Goal: Information Seeking & Learning: Find specific page/section

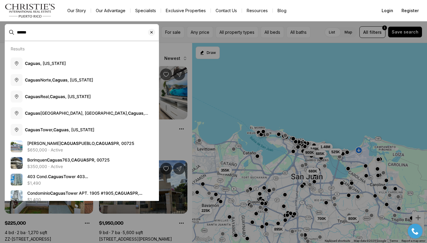
drag, startPoint x: 0, startPoint y: 0, endPoint x: 74, endPoint y: 29, distance: 79.1
click at [65, 65] on body "Go to: Homepage Our Story Our Advantage Specialists Exclusive Properties Contac…" at bounding box center [213, 121] width 427 height 243
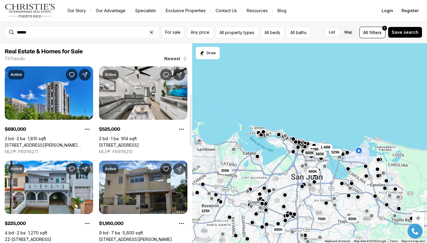
click at [190, 120] on div at bounding box center [190, 143] width 3 height 200
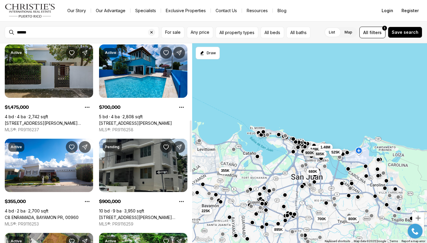
scroll to position [320, 0]
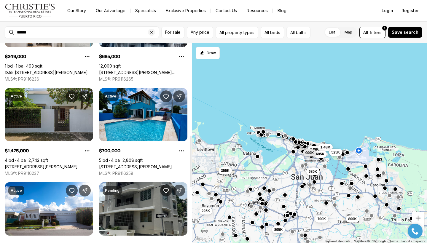
drag, startPoint x: 191, startPoint y: 101, endPoint x: 192, endPoint y: 117, distance: 16.0
click at [191, 136] on div at bounding box center [191, 162] width 2 height 52
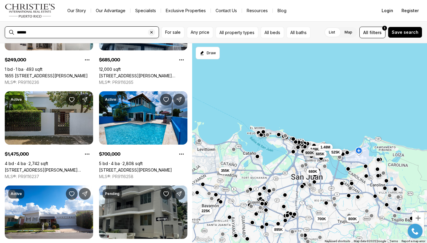
click at [37, 33] on input "******" at bounding box center [86, 32] width 139 height 5
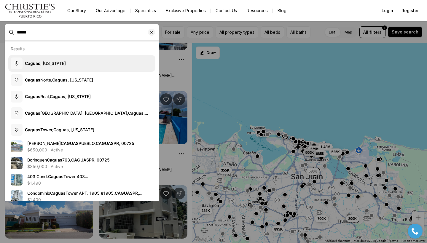
drag, startPoint x: 37, startPoint y: 33, endPoint x: 46, endPoint y: 63, distance: 31.1
click at [46, 63] on span "[GEOGRAPHIC_DATA] , [US_STATE]" at bounding box center [45, 63] width 41 height 5
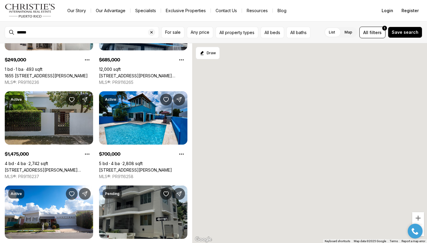
type input "**********"
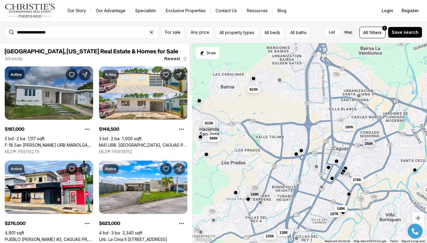
click at [56, 143] on link "F-18 San [PERSON_NAME] URB MARIOLGA, CAGUAS PR, 00725" at bounding box center [49, 145] width 88 height 5
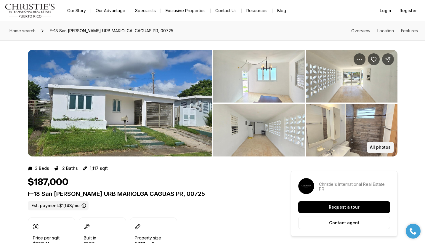
click at [376, 146] on p "All photos" at bounding box center [380, 147] width 21 height 5
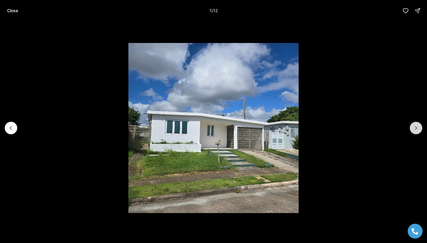
click at [414, 129] on icon "Next slide" at bounding box center [416, 128] width 6 height 6
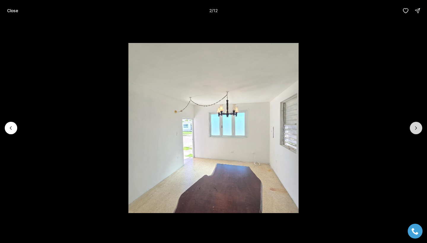
click at [414, 130] on icon "Next slide" at bounding box center [416, 128] width 6 height 6
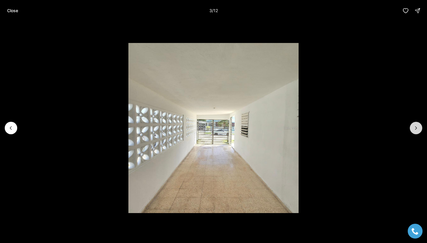
click at [415, 130] on icon "Next slide" at bounding box center [416, 128] width 6 height 6
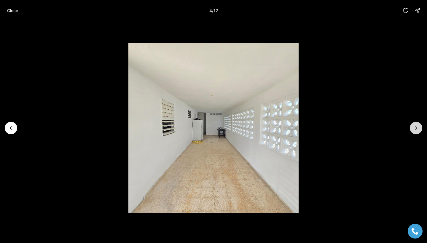
click at [415, 130] on icon "Next slide" at bounding box center [416, 128] width 6 height 6
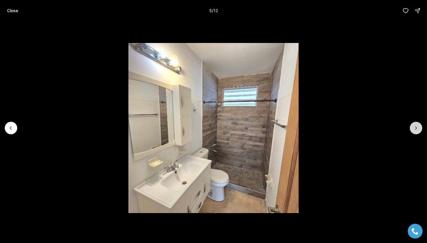
click at [415, 130] on icon "Next slide" at bounding box center [416, 128] width 6 height 6
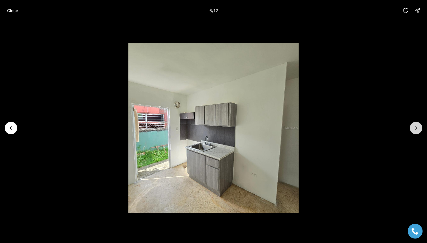
click at [415, 130] on icon "Next slide" at bounding box center [416, 128] width 6 height 6
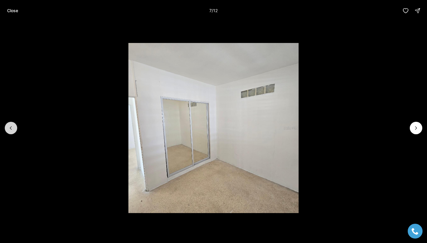
click at [12, 129] on icon "Previous slide" at bounding box center [11, 128] width 6 height 6
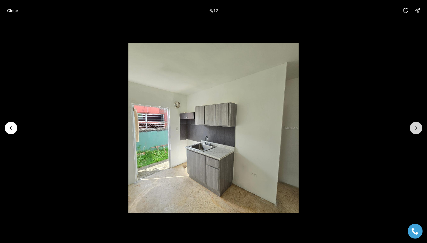
click at [416, 130] on icon "Next slide" at bounding box center [416, 128] width 6 height 6
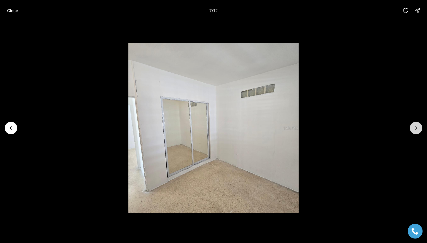
click at [416, 130] on icon "Next slide" at bounding box center [416, 128] width 6 height 6
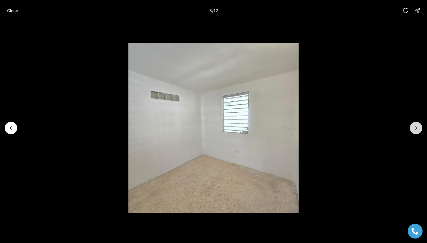
click at [416, 130] on icon "Next slide" at bounding box center [416, 128] width 6 height 6
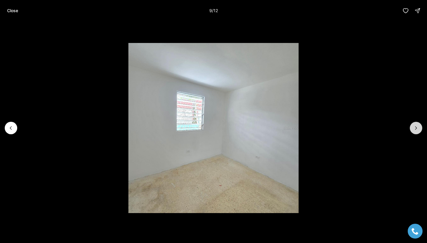
click at [416, 130] on icon "Next slide" at bounding box center [416, 128] width 6 height 6
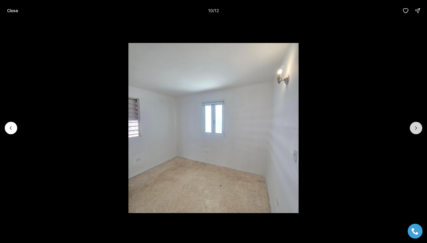
click at [416, 130] on icon "Next slide" at bounding box center [416, 128] width 6 height 6
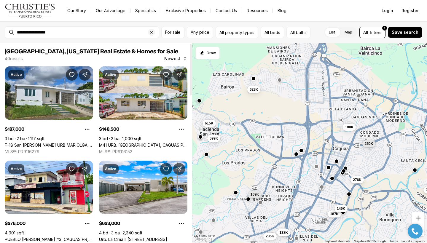
scroll to position [408, 0]
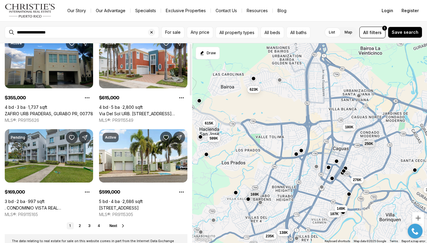
click at [191, 175] on div at bounding box center [190, 143] width 3 height 200
click at [114, 226] on span "Next" at bounding box center [113, 226] width 8 height 4
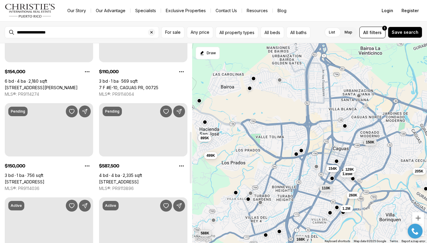
scroll to position [341, 0]
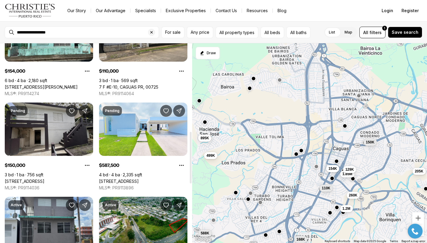
click at [44, 179] on link "[STREET_ADDRESS][PERSON_NAME]" at bounding box center [25, 181] width 40 height 5
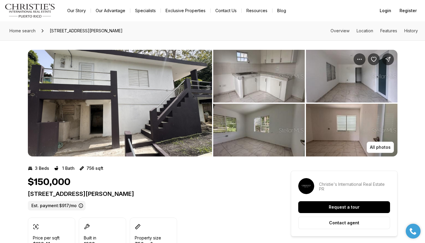
click at [78, 125] on img "View image gallery" at bounding box center [120, 103] width 184 height 107
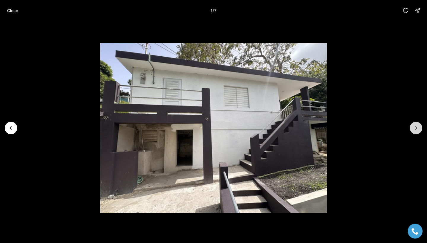
click at [412, 127] on button "Next slide" at bounding box center [416, 128] width 12 height 12
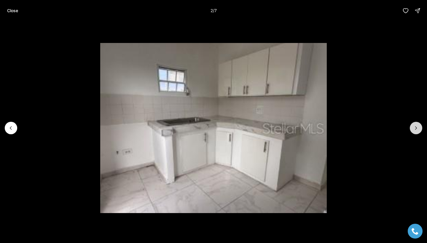
click at [412, 127] on button "Next slide" at bounding box center [416, 128] width 12 height 12
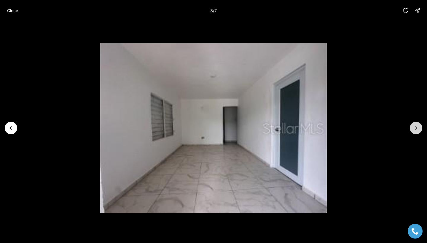
click at [412, 127] on button "Next slide" at bounding box center [416, 128] width 12 height 12
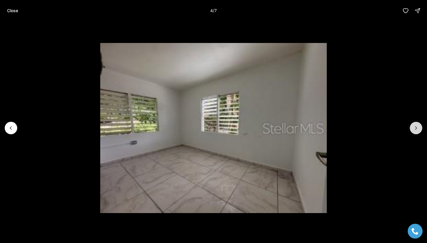
click at [412, 127] on button "Next slide" at bounding box center [416, 128] width 12 height 12
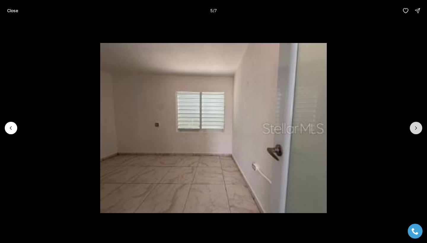
click at [412, 127] on button "Next slide" at bounding box center [416, 128] width 12 height 12
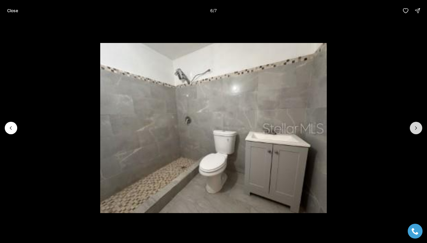
click at [412, 127] on button "Next slide" at bounding box center [416, 128] width 12 height 12
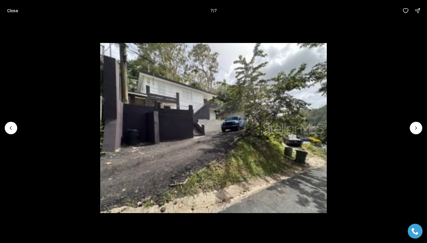
click at [412, 127] on div at bounding box center [416, 128] width 12 height 12
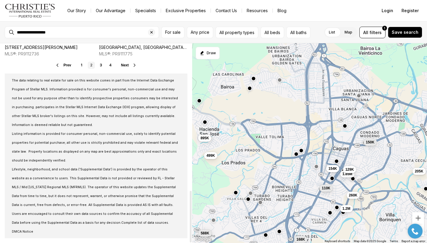
click at [125, 66] on span "Next" at bounding box center [125, 65] width 8 height 4
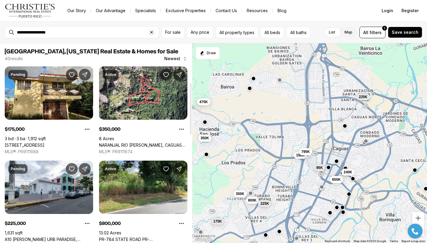
scroll to position [151, 0]
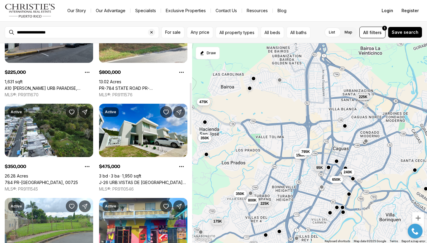
click at [191, 109] on div at bounding box center [190, 143] width 3 height 200
click at [189, 162] on div at bounding box center [190, 143] width 3 height 200
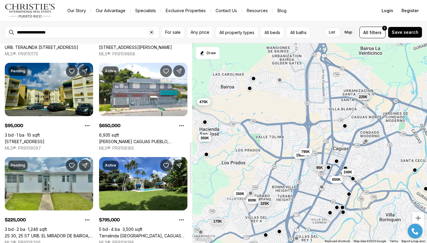
scroll to position [400, 0]
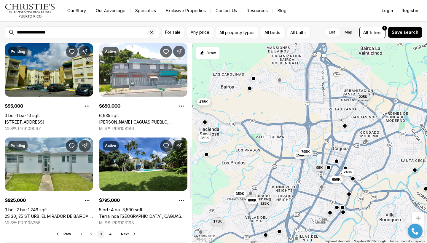
drag, startPoint x: 191, startPoint y: 174, endPoint x: 194, endPoint y: 185, distance: 11.5
click at [194, 185] on div "Caguas, Puerto Rico Real Estate & Homes for Sale 40 results Newest Pending $175…" at bounding box center [213, 143] width 427 height 200
click at [110, 237] on link "4" at bounding box center [110, 234] width 7 height 7
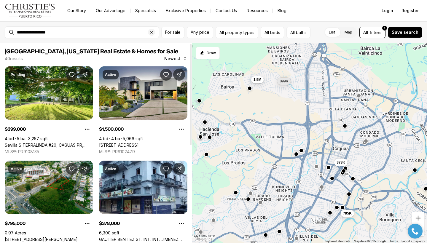
scroll to position [192, 0]
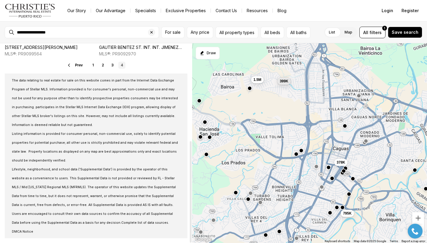
click at [189, 198] on div at bounding box center [190, 143] width 3 height 200
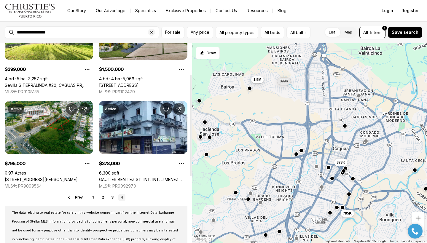
drag, startPoint x: 191, startPoint y: 149, endPoint x: 194, endPoint y: 81, distance: 68.5
click at [194, 81] on div "Caguas, Puerto Rico Real Estate & Homes for Sale 40 results Newest Pending $399…" at bounding box center [213, 143] width 427 height 200
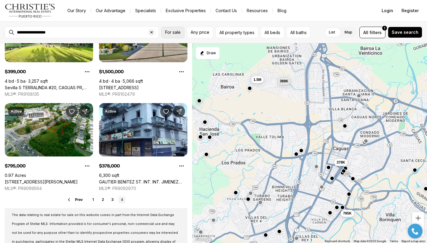
click at [174, 32] on span "For sale" at bounding box center [172, 32] width 15 height 5
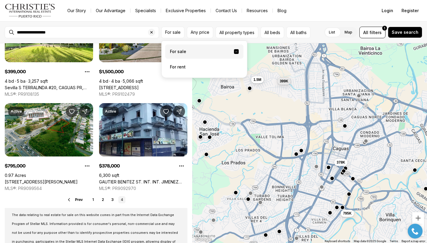
click at [178, 51] on label "For sale" at bounding box center [204, 51] width 78 height 14
click at [234, 51] on button "For sale" at bounding box center [236, 51] width 5 height 5
click at [203, 33] on span "Any price" at bounding box center [200, 32] width 19 height 5
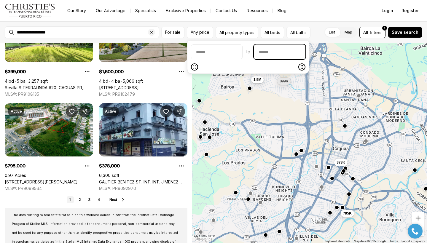
click at [285, 55] on input "priceMax" at bounding box center [279, 52] width 51 height 14
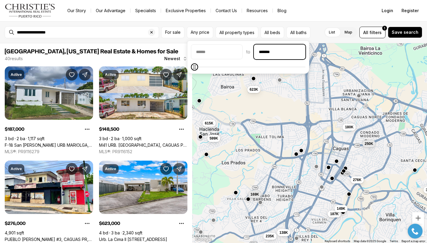
type input "********"
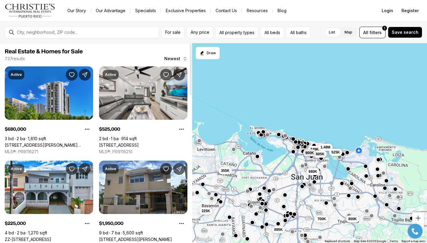
click at [189, 196] on div at bounding box center [190, 143] width 3 height 200
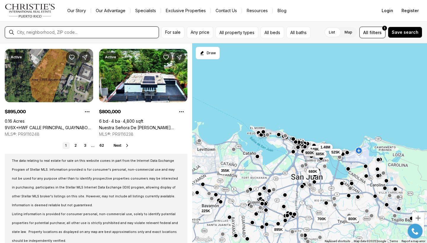
click at [72, 33] on input "text" at bounding box center [86, 32] width 139 height 5
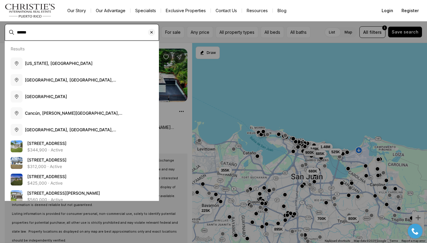
type input "******"
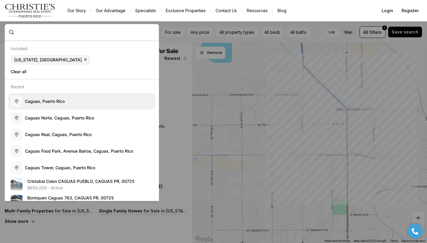
click at [35, 103] on span "C a g u a s , P u e r t o R i c o" at bounding box center [45, 101] width 40 height 5
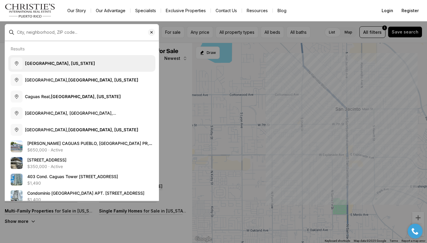
type input "**********"
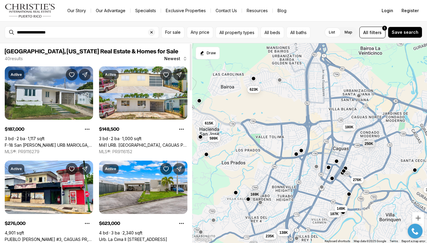
scroll to position [397, 0]
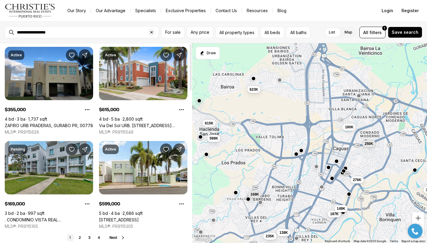
click at [190, 159] on div at bounding box center [190, 143] width 3 height 200
click at [112, 237] on span "Next" at bounding box center [113, 238] width 8 height 4
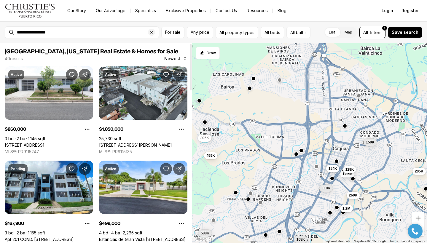
scroll to position [655, 0]
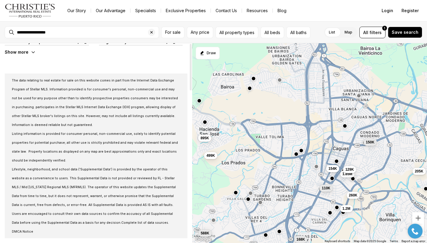
click at [190, 223] on div at bounding box center [190, 143] width 3 height 200
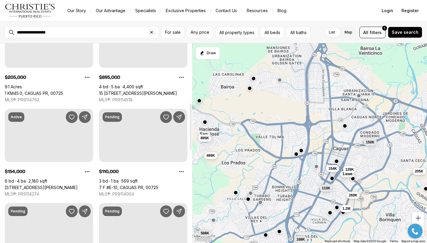
drag, startPoint x: 191, startPoint y: 205, endPoint x: 186, endPoint y: 106, distance: 99.1
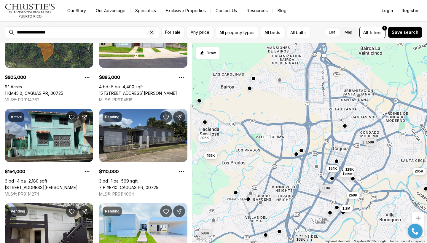
click at [187, 109] on div "Caguas, Puerto Rico Real Estate & Homes for Sale 40 results Newest Active $260,…" at bounding box center [96, 143] width 192 height 200
